Goal: Find specific page/section: Find specific page/section

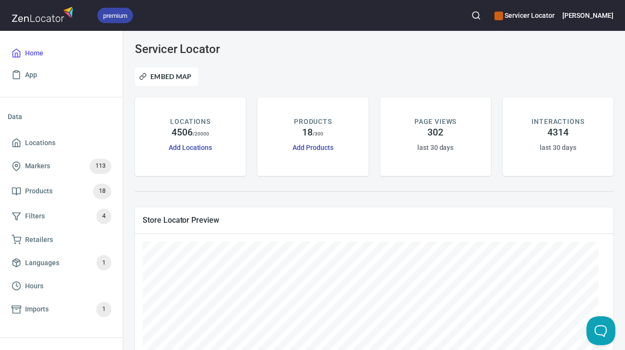
click at [481, 16] on icon "button" at bounding box center [476, 16] width 10 height 10
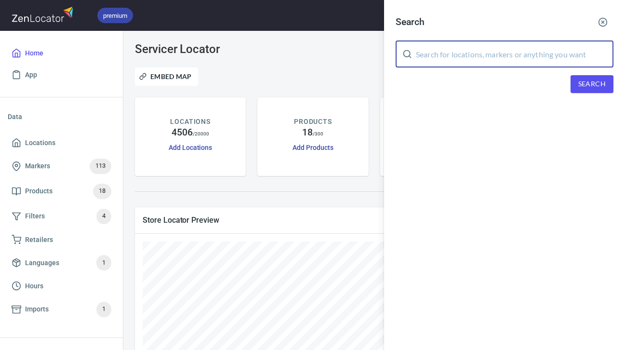
click at [517, 53] on input "text" at bounding box center [515, 53] width 198 height 27
type input "@ your service"
click at [601, 84] on span "Search" at bounding box center [591, 84] width 27 height 12
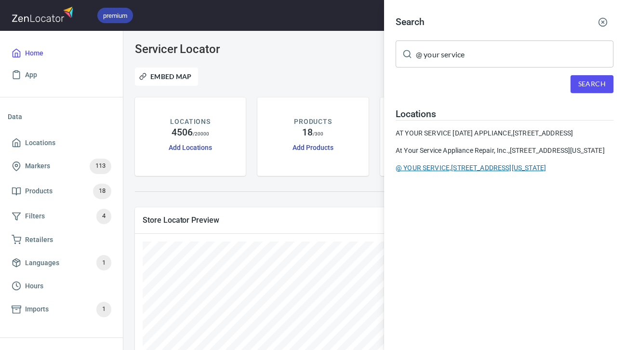
click at [494, 172] on div "@ YOUR SERVICE, [STREET_ADDRESS][US_STATE]" at bounding box center [505, 168] width 218 height 10
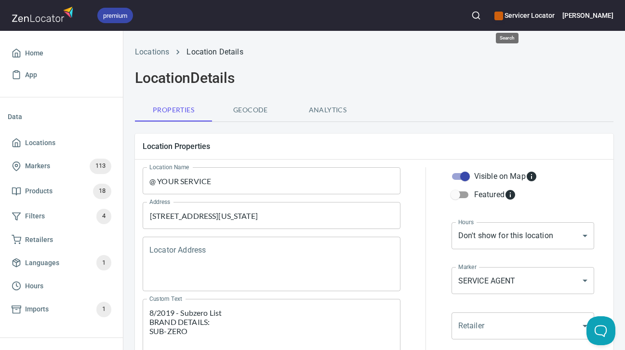
click at [479, 17] on circle "button" at bounding box center [476, 15] width 6 height 6
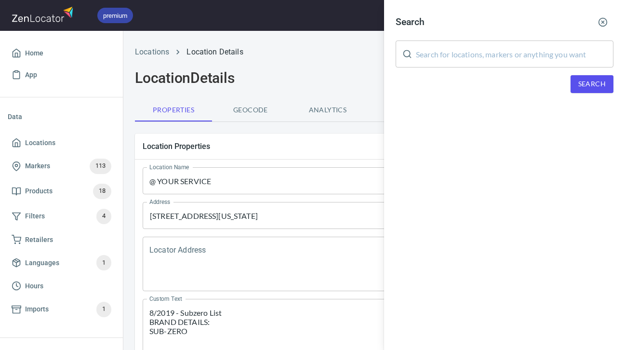
click at [508, 42] on input "text" at bounding box center [515, 53] width 198 height 27
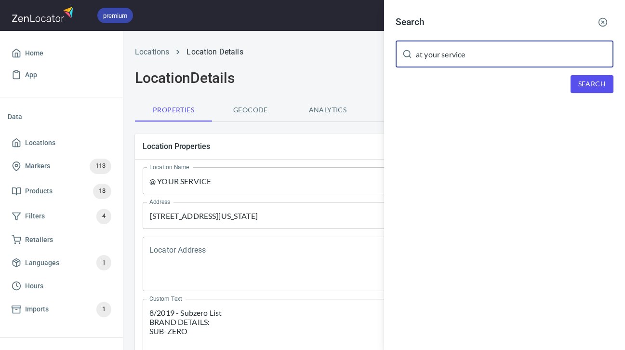
click at [599, 85] on span "Search" at bounding box center [591, 84] width 27 height 12
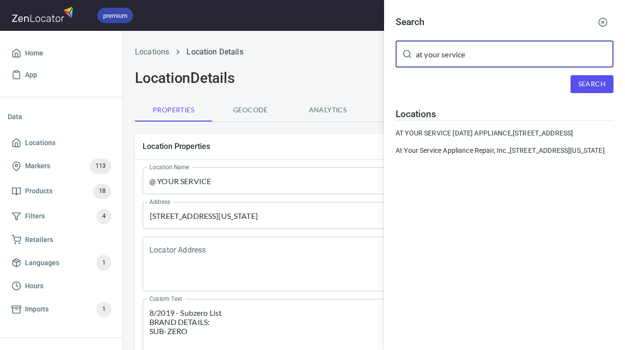
click at [425, 57] on input "at your service" at bounding box center [515, 53] width 198 height 27
type input "@ your service"
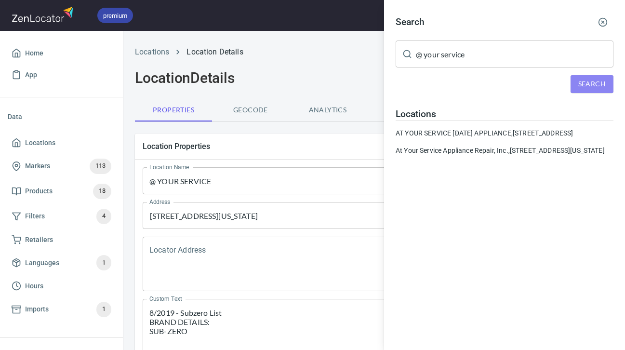
click at [578, 85] on span "Search" at bounding box center [591, 84] width 27 height 12
click at [320, 241] on div at bounding box center [312, 175] width 625 height 350
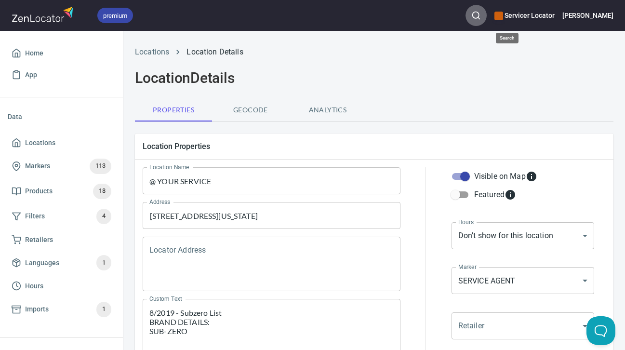
click at [481, 13] on icon "button" at bounding box center [476, 16] width 10 height 10
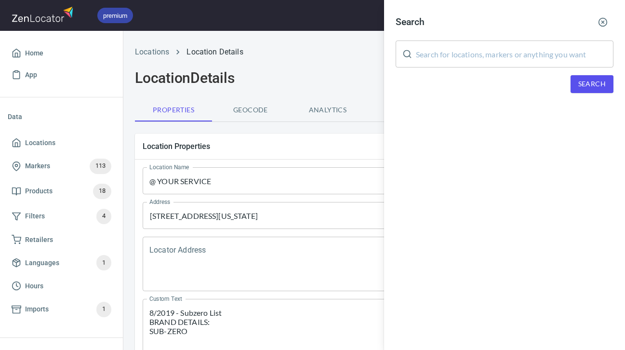
click at [290, 152] on div at bounding box center [312, 175] width 625 height 350
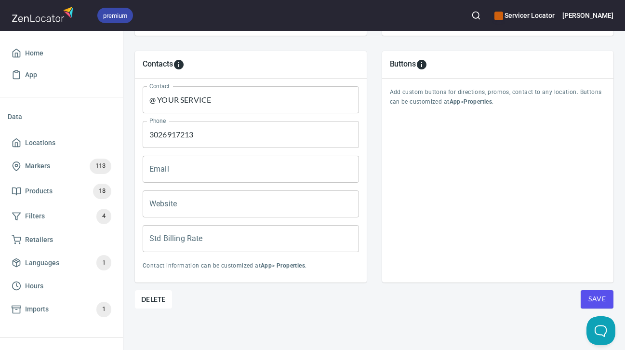
scroll to position [425, 0]
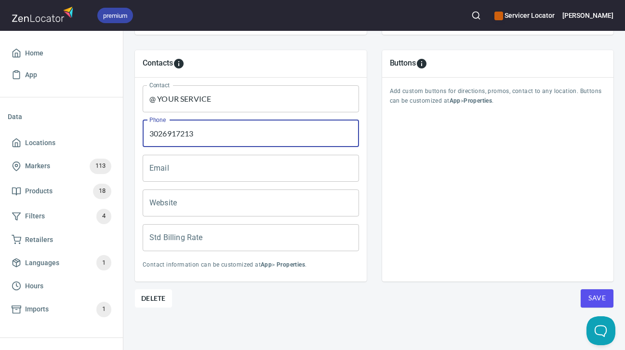
click at [222, 128] on input "3026917213" at bounding box center [251, 133] width 216 height 27
click at [220, 128] on input "3026917213" at bounding box center [251, 133] width 216 height 27
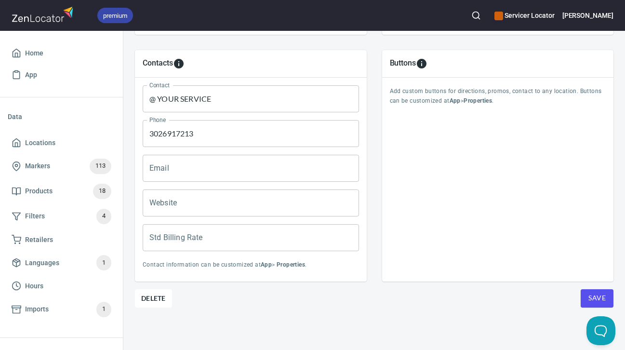
drag, startPoint x: 424, startPoint y: 184, endPoint x: 410, endPoint y: 179, distance: 14.9
click at [424, 184] on div "Buttons Add custom buttons for directions, promos, contact to any location. But…" at bounding box center [498, 165] width 232 height 231
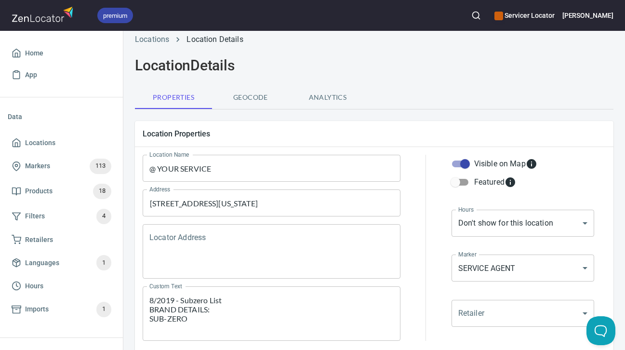
scroll to position [0, 0]
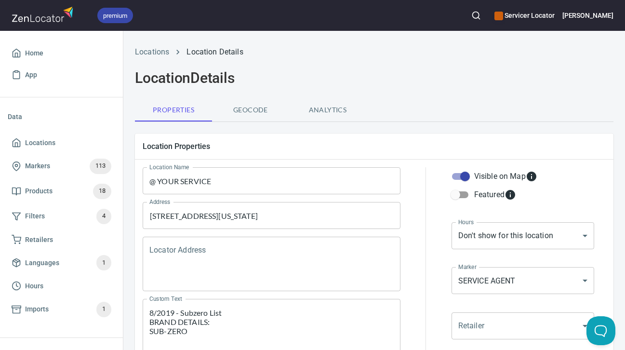
click at [219, 127] on div "Location Properties Location Name @ YOUR SERVICE Location Name Address [STREET_…" at bounding box center [374, 249] width 494 height 247
click at [269, 127] on div "Location Properties Location Name @ YOUR SERVICE Location Name Address [STREET_…" at bounding box center [374, 249] width 494 height 247
click at [299, 130] on div "Location Properties Location Name @ YOUR SERVICE Location Name Address [STREET_…" at bounding box center [374, 249] width 494 height 247
click at [325, 127] on div "Location Properties Location Name @ YOUR SERVICE Location Name Address [STREET_…" at bounding box center [374, 249] width 494 height 247
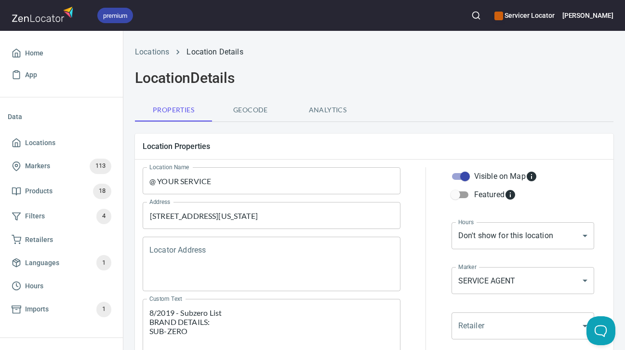
click at [283, 126] on div "Location Properties Location Name @ YOUR SERVICE Location Name Address [STREET_…" at bounding box center [374, 249] width 494 height 247
click at [240, 130] on div "Location Properties Location Name @ YOUR SERVICE Location Name Address [STREET_…" at bounding box center [374, 249] width 494 height 247
click at [299, 82] on h2 "Location Details" at bounding box center [374, 77] width 478 height 17
click at [488, 90] on div "Location Details" at bounding box center [374, 78] width 490 height 29
click at [329, 77] on h2 "Location Details" at bounding box center [374, 77] width 478 height 17
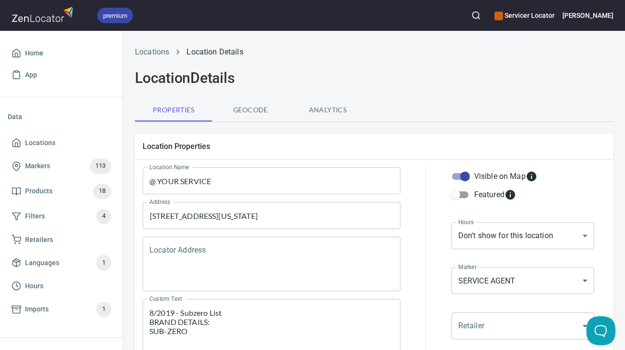
drag, startPoint x: 316, startPoint y: 125, endPoint x: 369, endPoint y: 120, distance: 53.2
drag, startPoint x: 236, startPoint y: 124, endPoint x: 271, endPoint y: 124, distance: 35.2
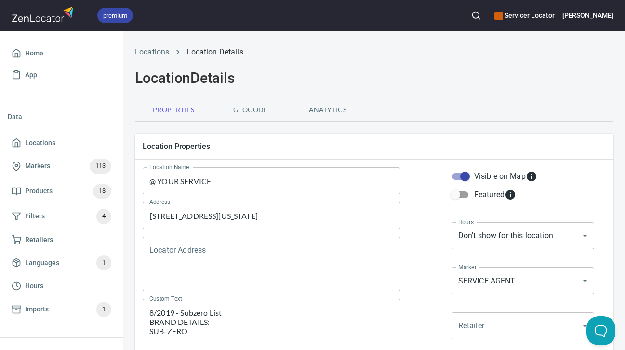
drag, startPoint x: 280, startPoint y: 129, endPoint x: 316, endPoint y: 131, distance: 36.2
click at [280, 129] on div "Location Properties Location Name @ YOUR SERVICE Location Name Address [STREET_…" at bounding box center [374, 249] width 494 height 247
click at [309, 126] on div "Location Properties Location Name @ YOUR SERVICE Location Name Address [STREET_…" at bounding box center [374, 249] width 494 height 247
